Goal: Information Seeking & Learning: Find specific page/section

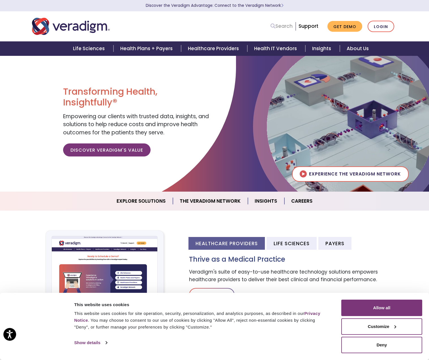
click at [285, 27] on link "Search" at bounding box center [282, 26] width 22 height 8
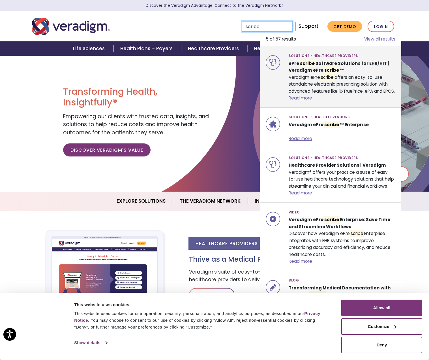
type input "scribe"
click at [317, 63] on strong "ePre scribe Software Solutions for EHR/HIT | Veradigm ePre scribe ™" at bounding box center [339, 66] width 101 height 15
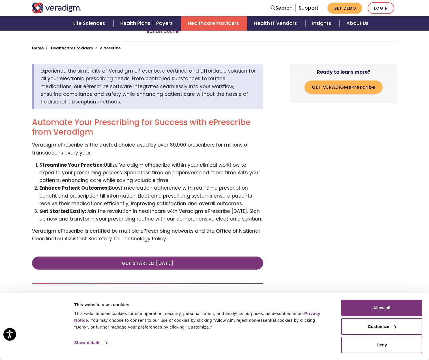
scroll to position [170, 0]
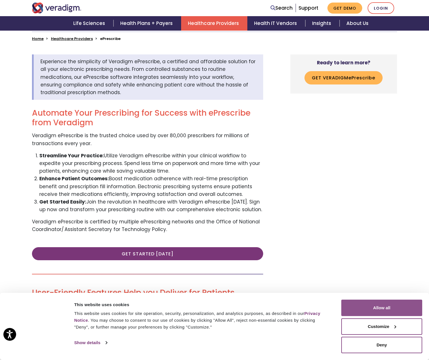
click at [367, 306] on button "Allow all" at bounding box center [382, 307] width 81 height 16
